Goal: Transaction & Acquisition: Download file/media

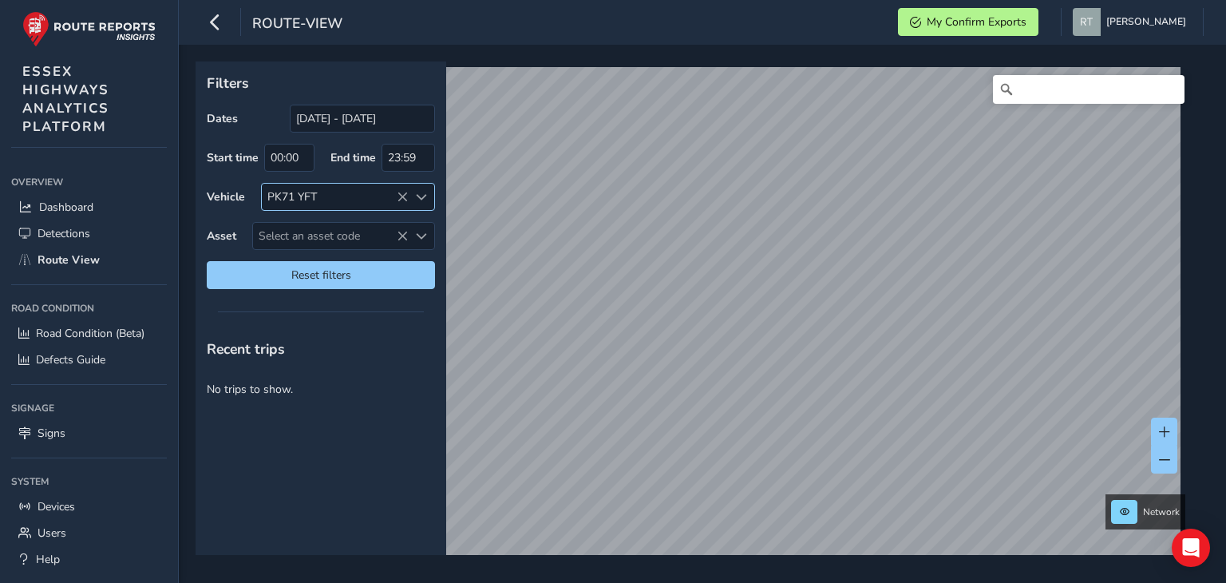
click at [401, 196] on icon at bounding box center [402, 197] width 11 height 11
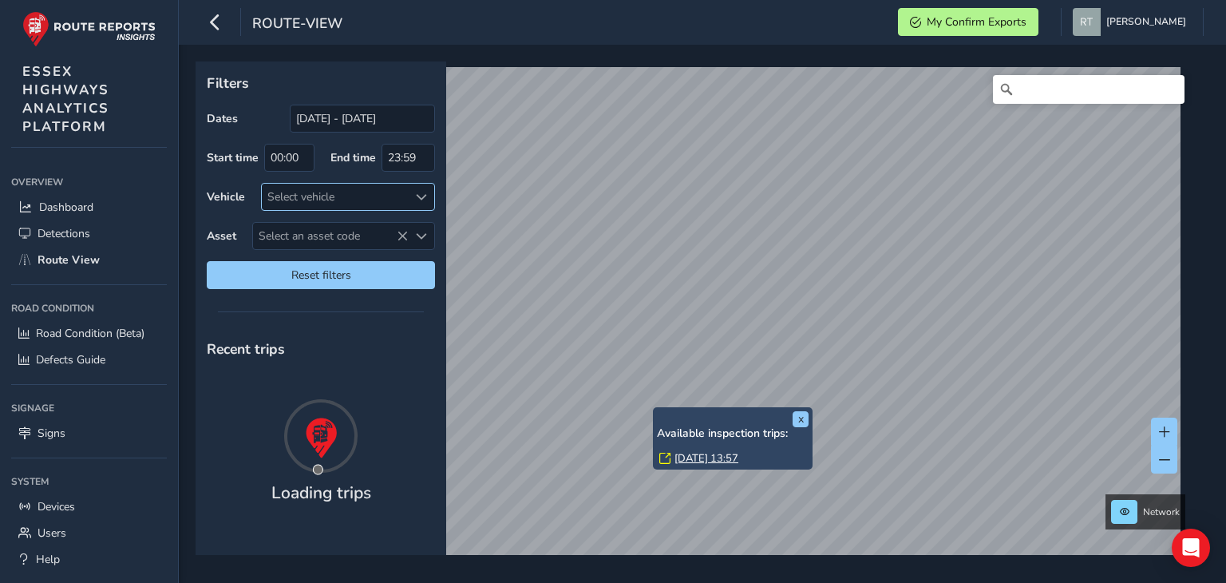
click at [694, 456] on link "[DATE] 13:57" at bounding box center [706, 458] width 64 height 14
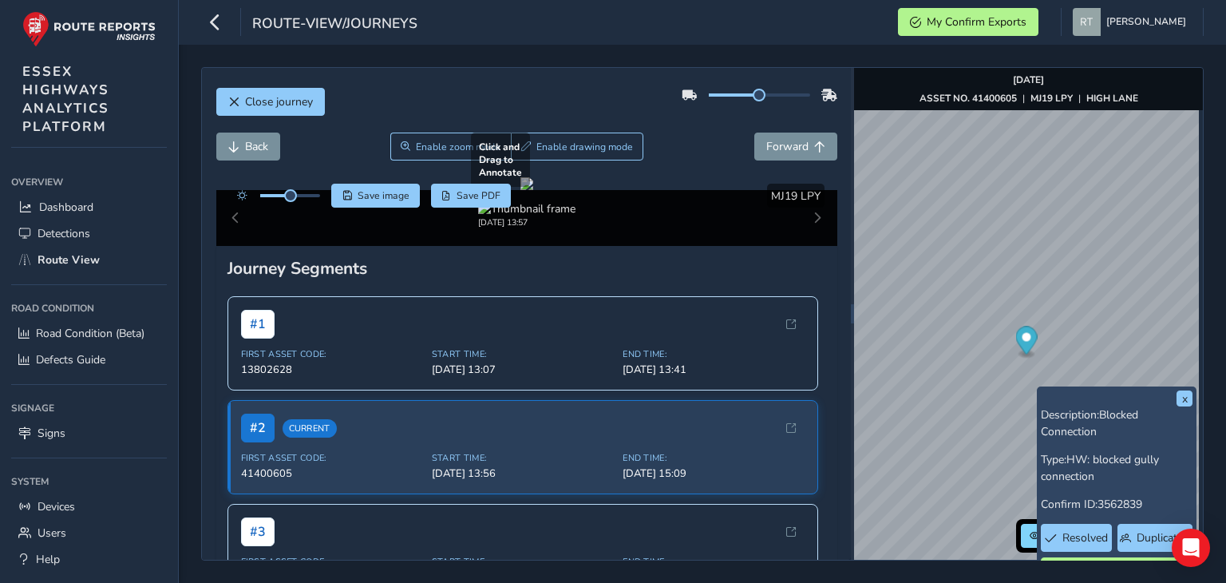
click at [520, 190] on div at bounding box center [526, 183] width 13 height 13
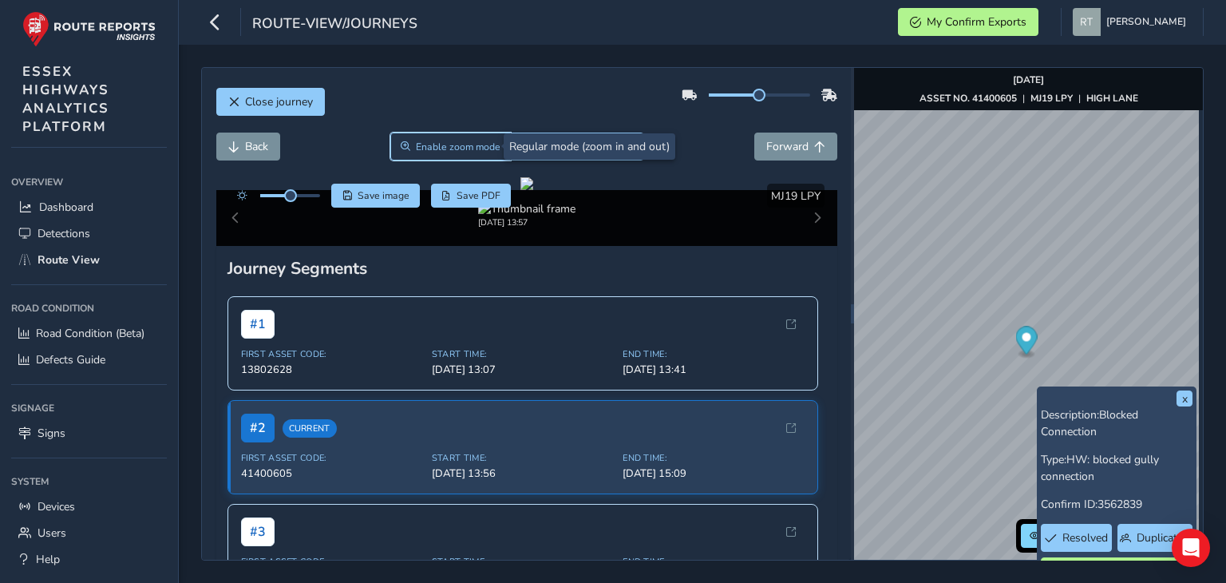
click at [448, 150] on span "Enable zoom mode" at bounding box center [458, 146] width 85 height 13
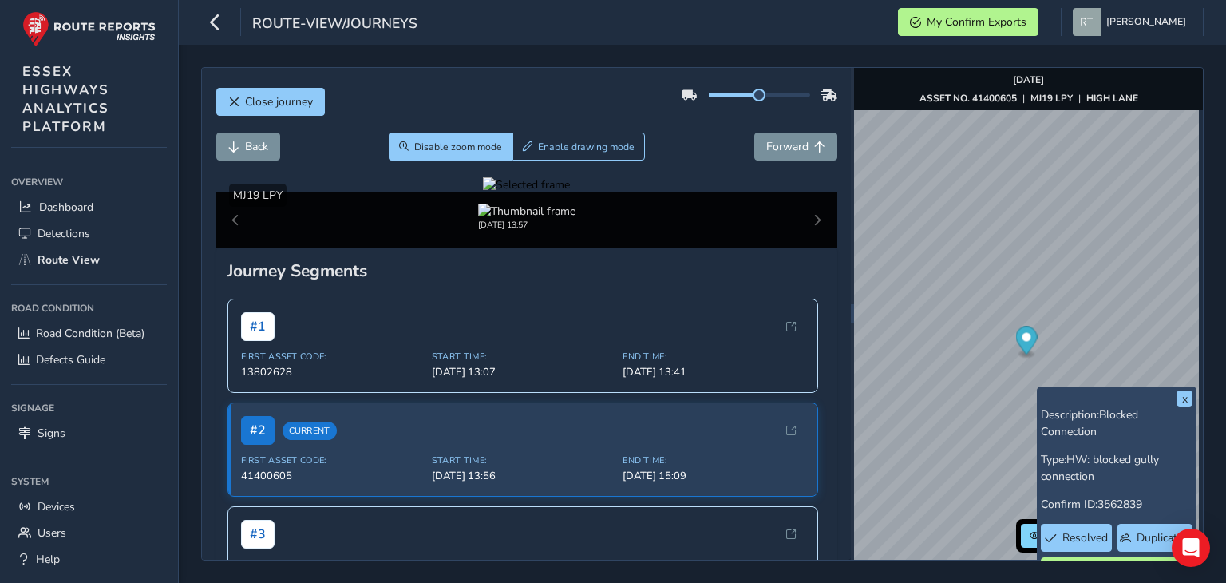
click at [483, 192] on div at bounding box center [526, 184] width 87 height 15
drag, startPoint x: 346, startPoint y: 369, endPoint x: 443, endPoint y: 286, distance: 128.4
click at [483, 192] on figure at bounding box center [526, 184] width 87 height 15
drag, startPoint x: 354, startPoint y: 333, endPoint x: 456, endPoint y: 322, distance: 103.5
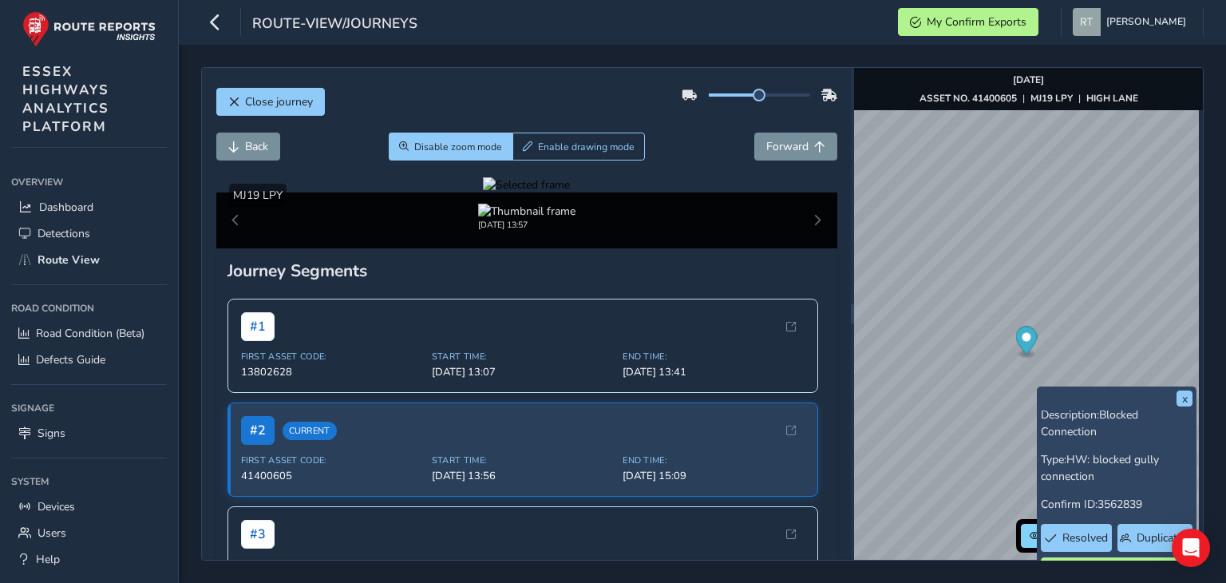
click at [483, 192] on div at bounding box center [526, 184] width 87 height 15
click at [465, 322] on img at bounding box center [927, 415] width 2298 height 1293
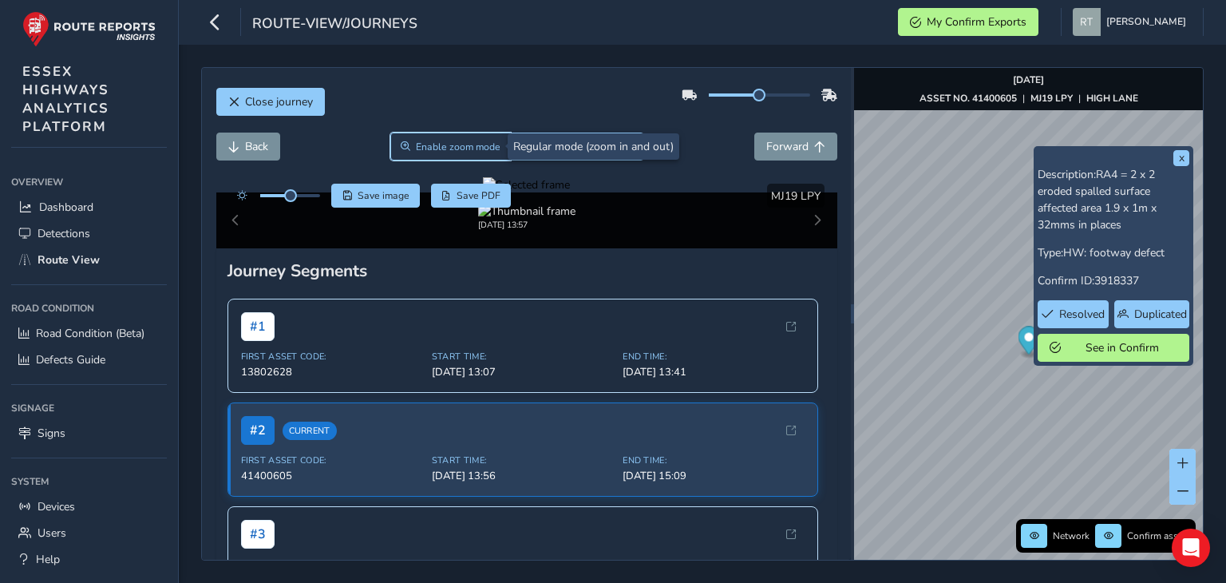
drag, startPoint x: 466, startPoint y: 145, endPoint x: 479, endPoint y: 156, distance: 17.0
click at [465, 145] on span "Enable zoom mode" at bounding box center [458, 146] width 85 height 13
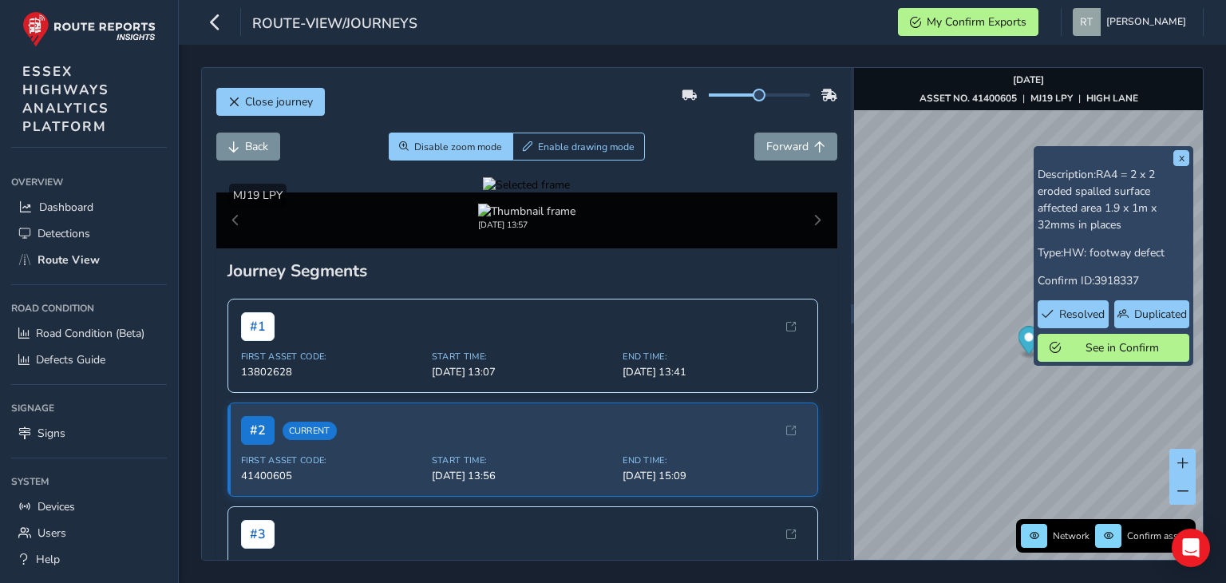
click at [570, 192] on div at bounding box center [526, 184] width 87 height 15
drag, startPoint x: 662, startPoint y: 404, endPoint x: 693, endPoint y: 427, distance: 38.8
click at [693, 427] on img at bounding box center [306, 130] width 2298 height 1293
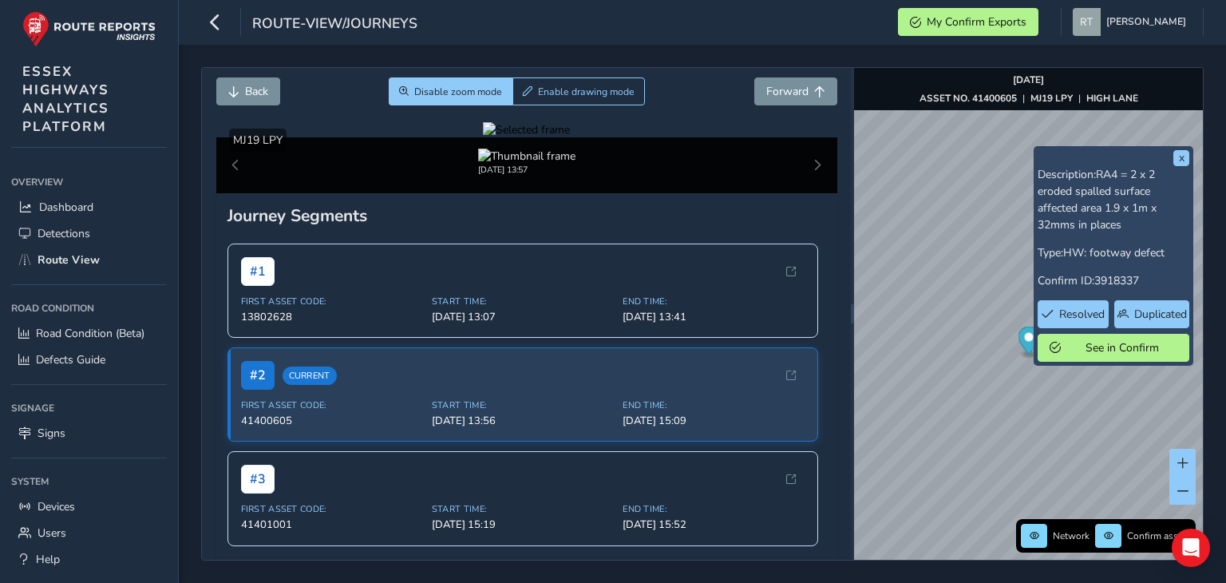
scroll to position [80, 0]
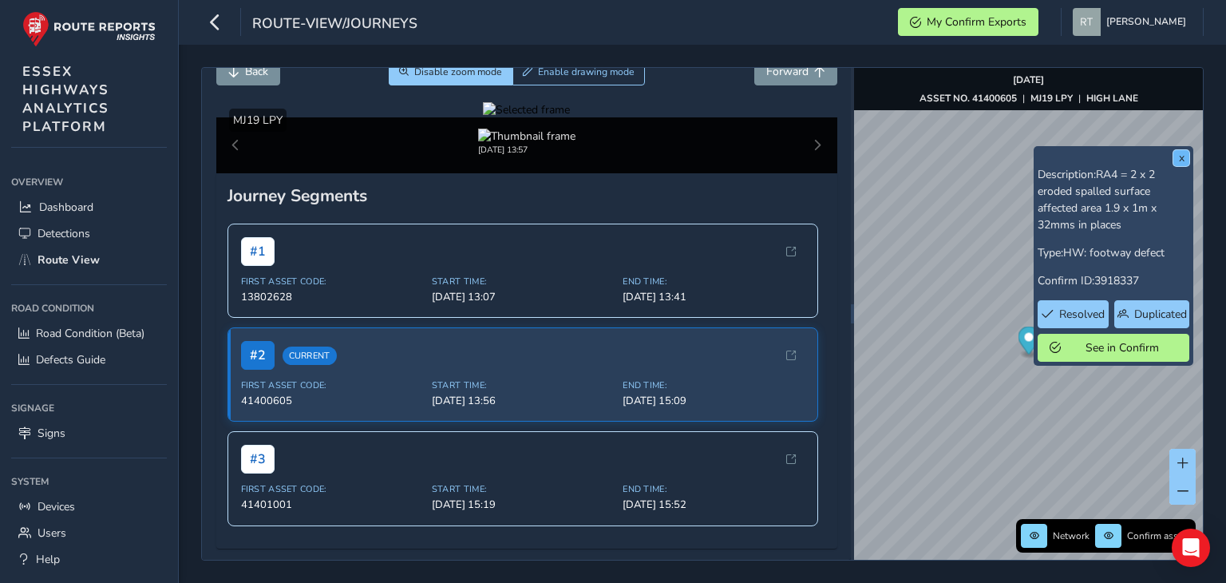
click at [1178, 158] on button "x" at bounding box center [1181, 158] width 16 height 16
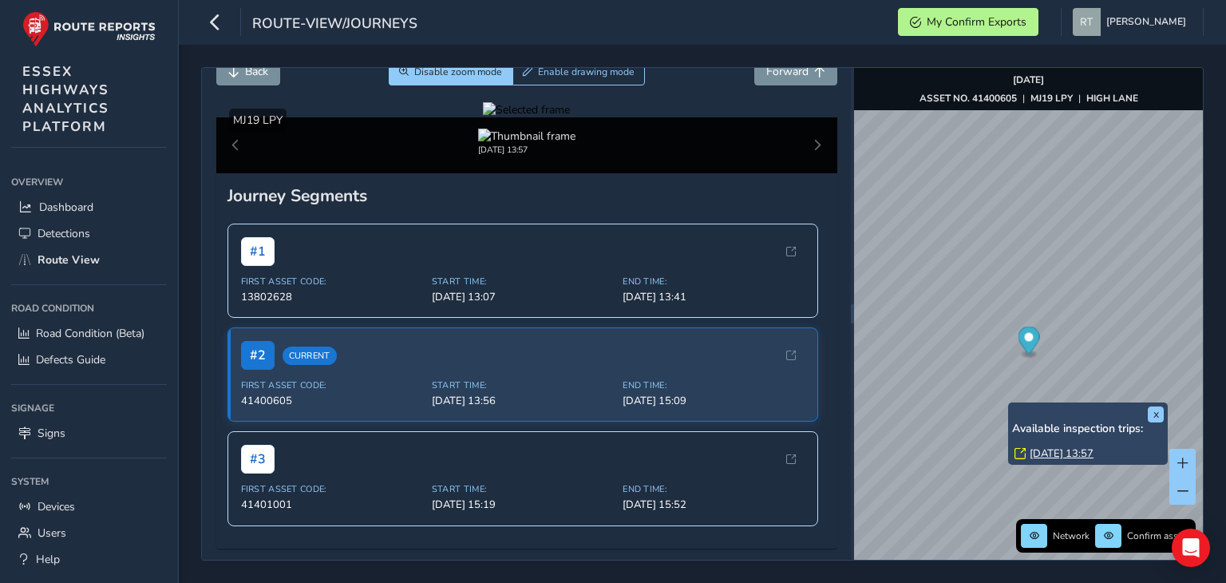
click at [1060, 453] on link "[DATE] 13:57" at bounding box center [1061, 453] width 64 height 14
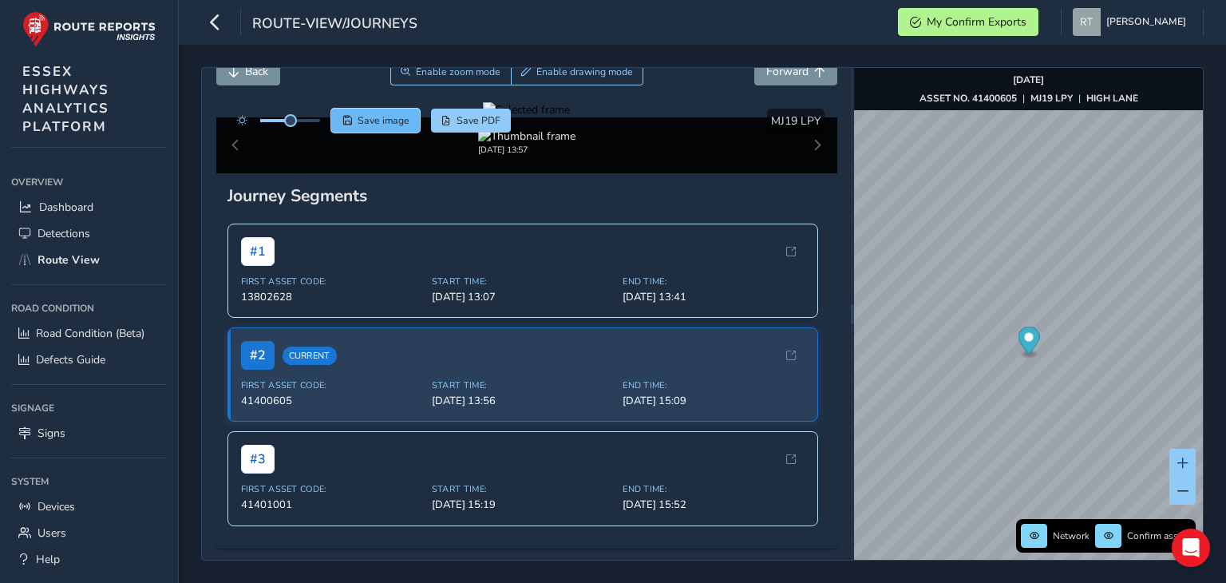
click at [392, 115] on span "Save image" at bounding box center [383, 120] width 52 height 13
